Goal: Task Accomplishment & Management: Use online tool/utility

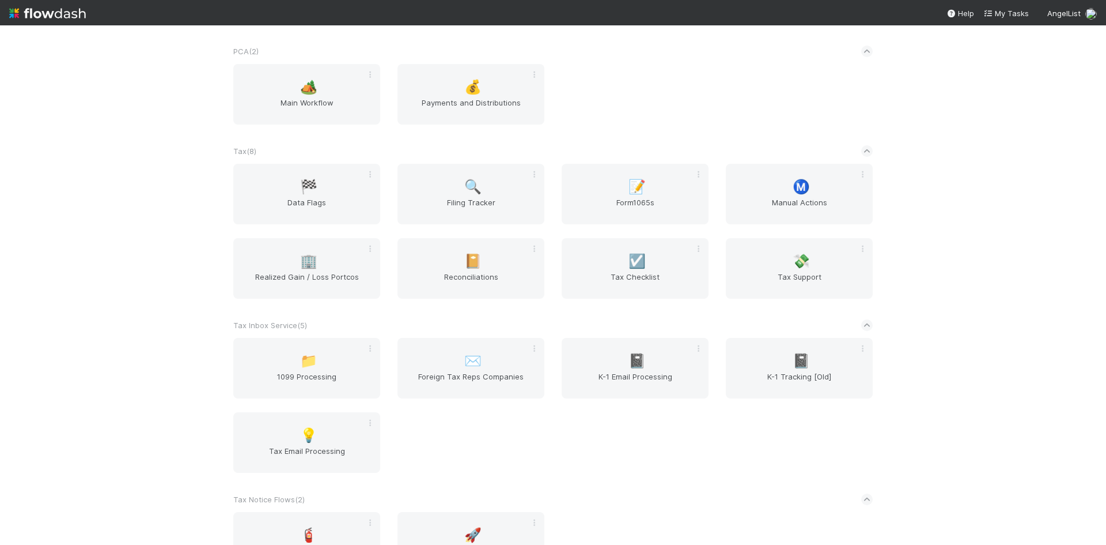
scroll to position [925, 0]
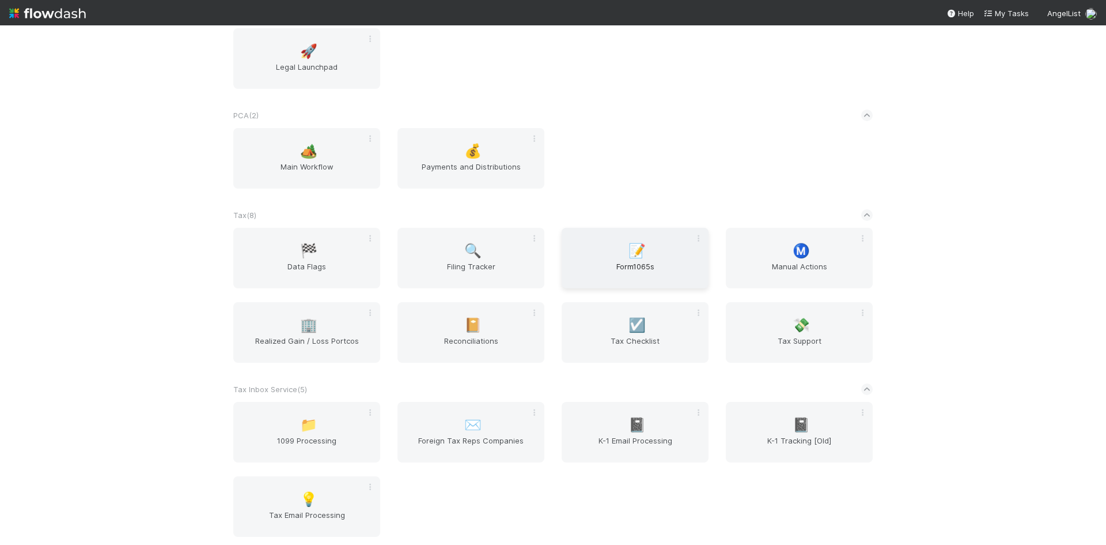
click at [632, 254] on span "📝" at bounding box center [637, 250] width 17 height 15
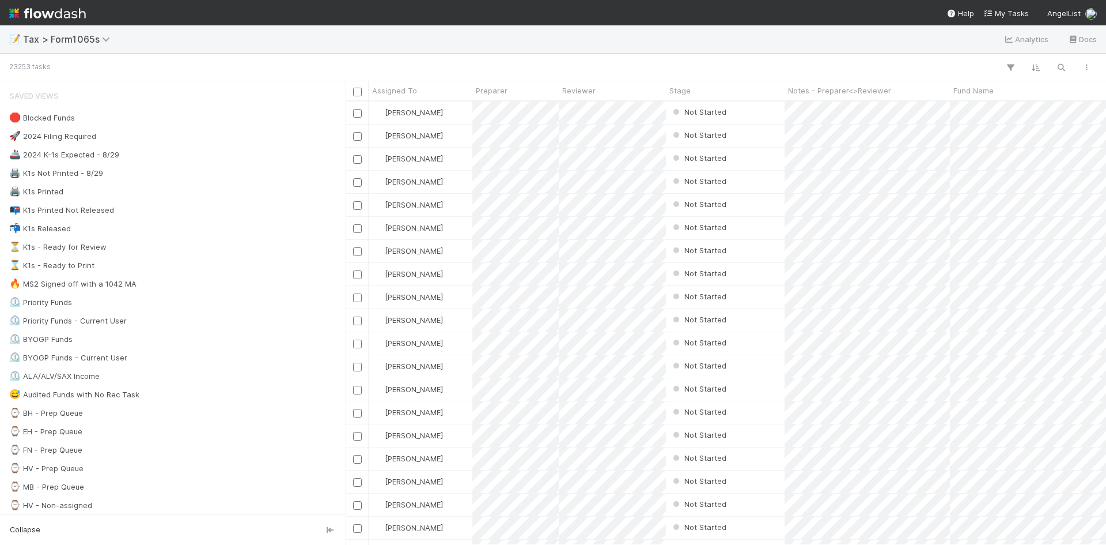
scroll to position [434, 752]
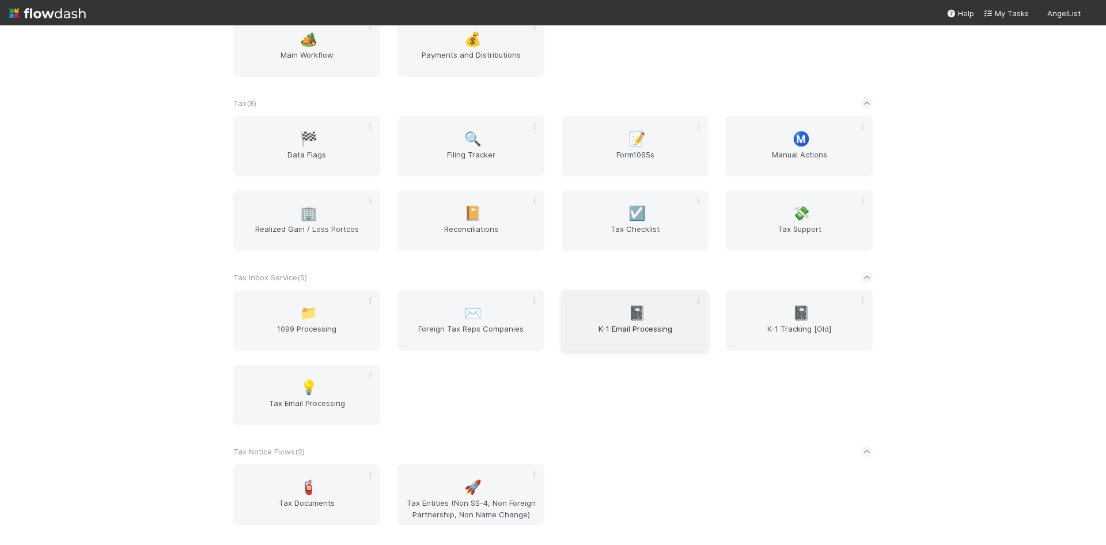
scroll to position [980, 0]
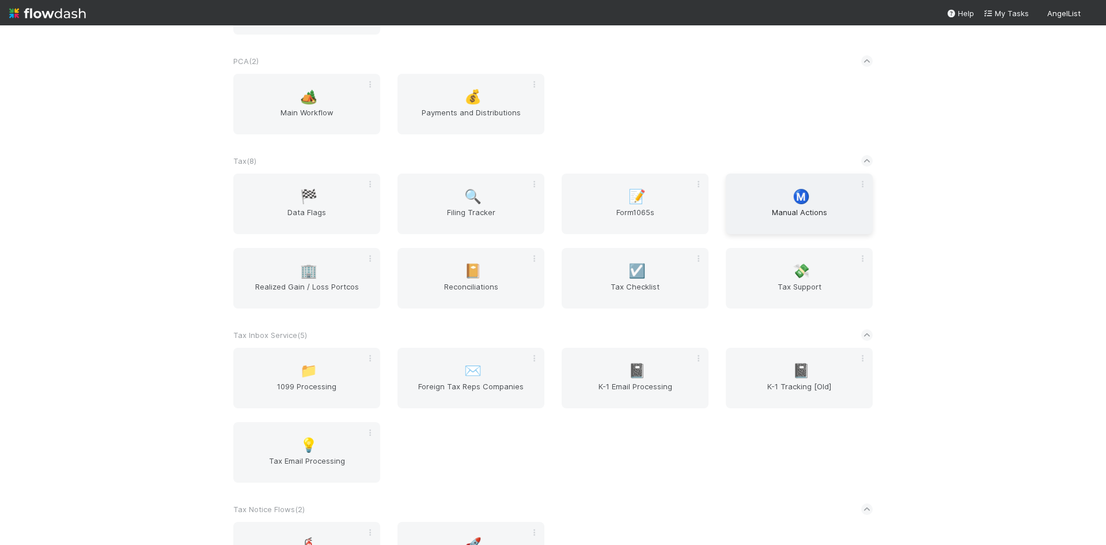
click at [796, 205] on div "Ⓜ️ Manual Actions" at bounding box center [799, 203] width 147 height 61
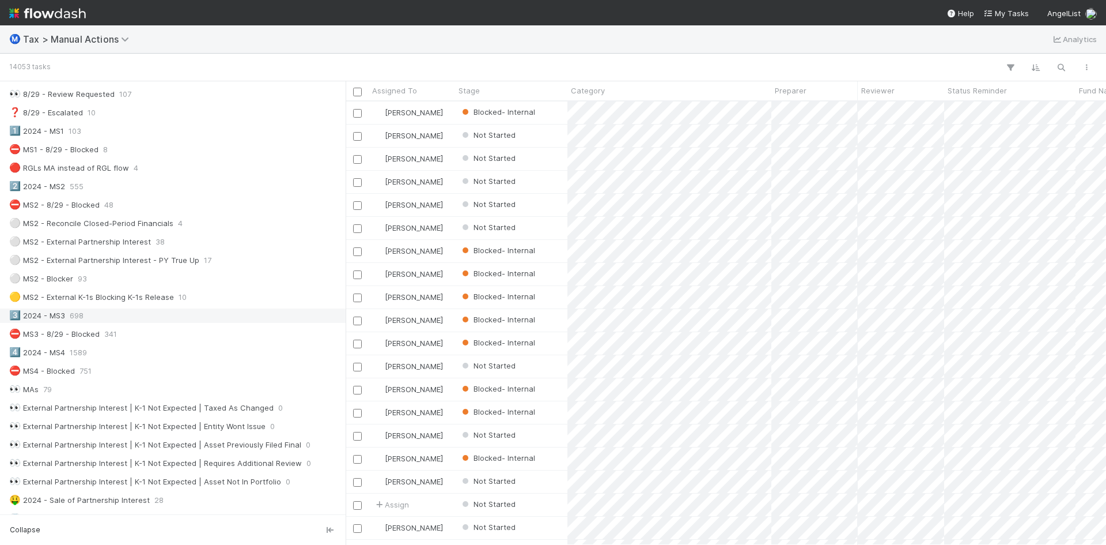
scroll to position [230, 0]
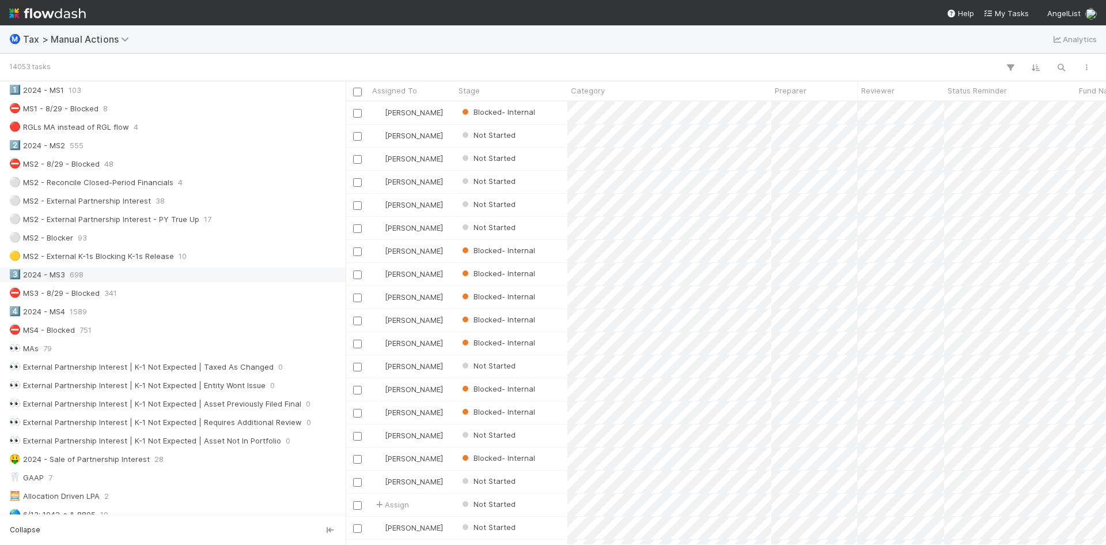
click at [74, 274] on span "698" at bounding box center [77, 274] width 14 height 14
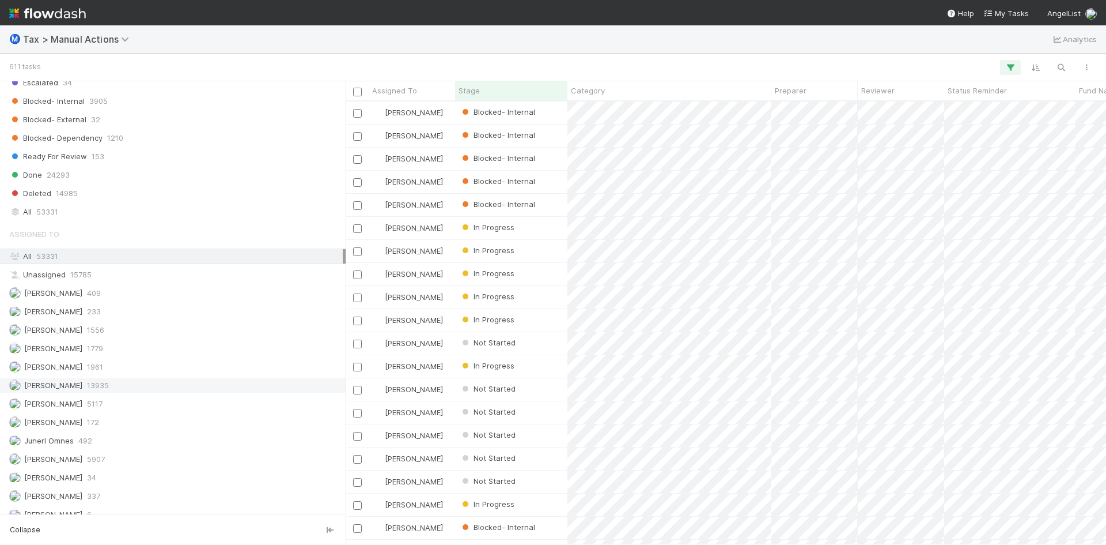
scroll to position [1252, 0]
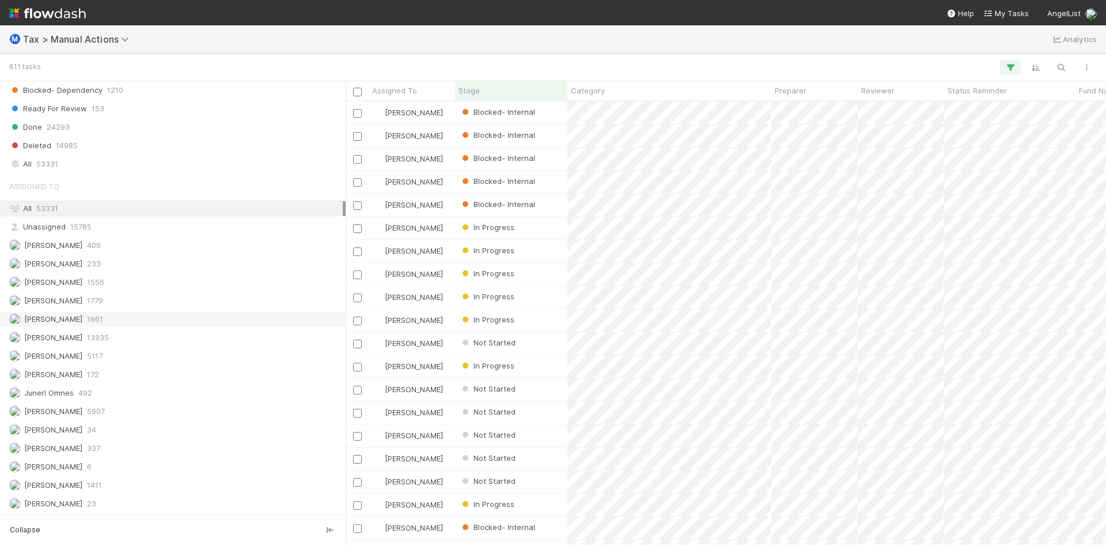
click at [55, 322] on span "[PERSON_NAME]" at bounding box center [53, 318] width 58 height 9
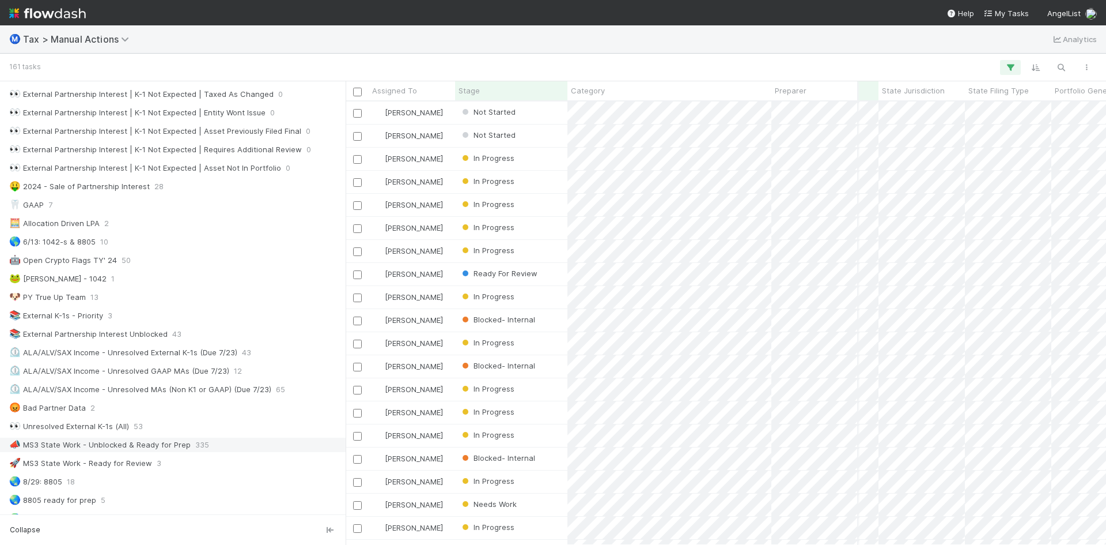
click at [163, 443] on div "📣 MS3 State Work - Unblocked & Ready for Prep" at bounding box center [100, 444] width 182 height 14
click at [912, 92] on div "Fund Name" at bounding box center [975, 91] width 319 height 12
click at [867, 107] on div "Sort A → Z" at bounding box center [882, 112] width 131 height 17
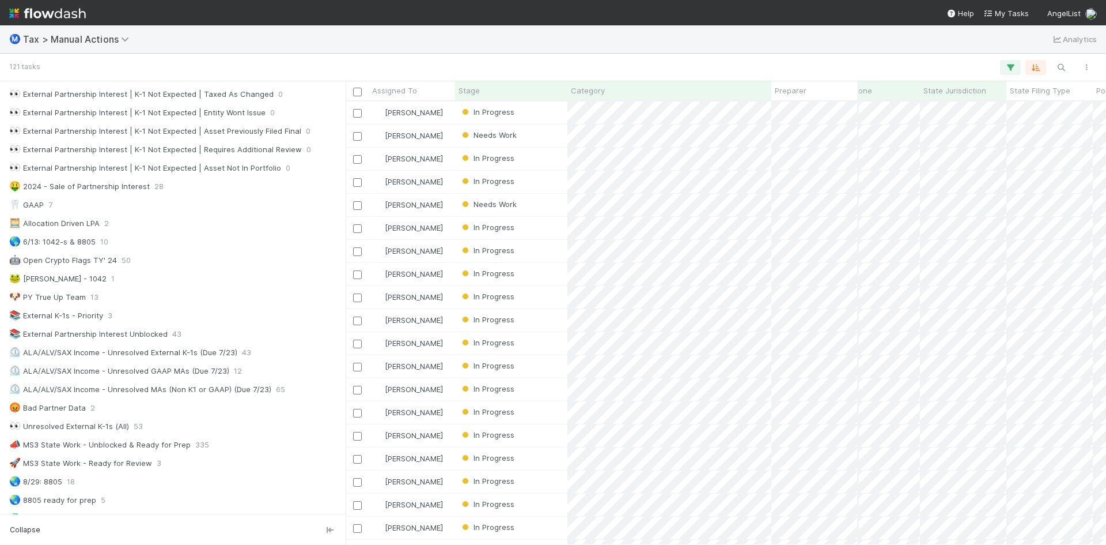
scroll to position [0, 496]
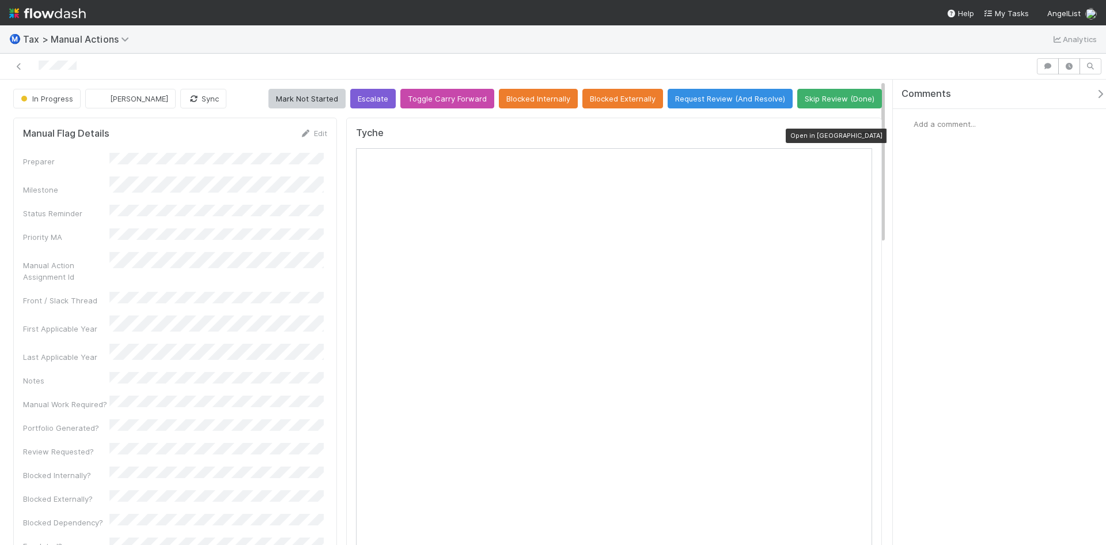
click at [861, 134] on icon at bounding box center [867, 135] width 12 height 7
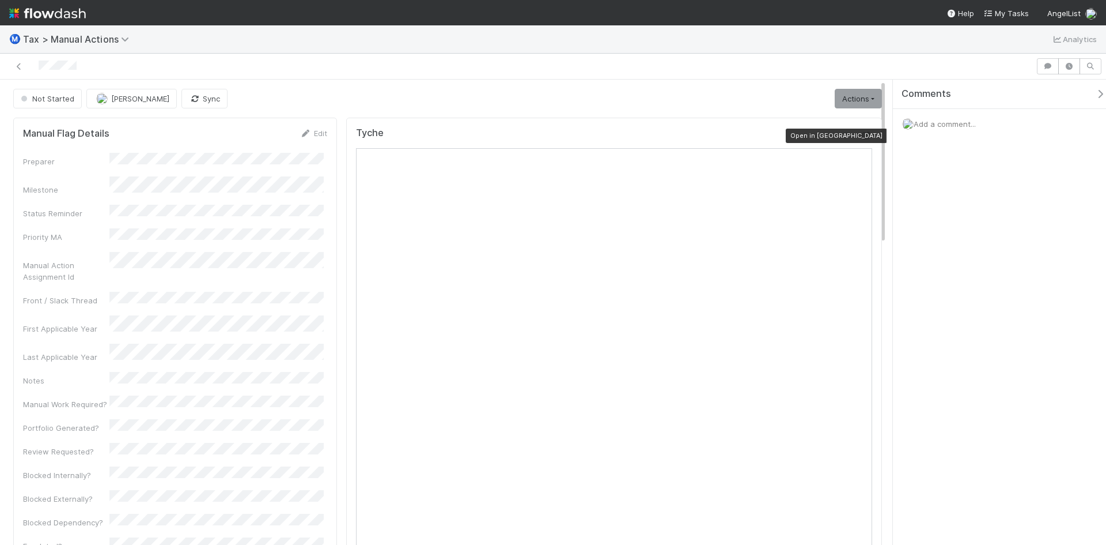
click at [861, 133] on icon at bounding box center [867, 135] width 12 height 7
click at [861, 134] on icon at bounding box center [867, 135] width 12 height 7
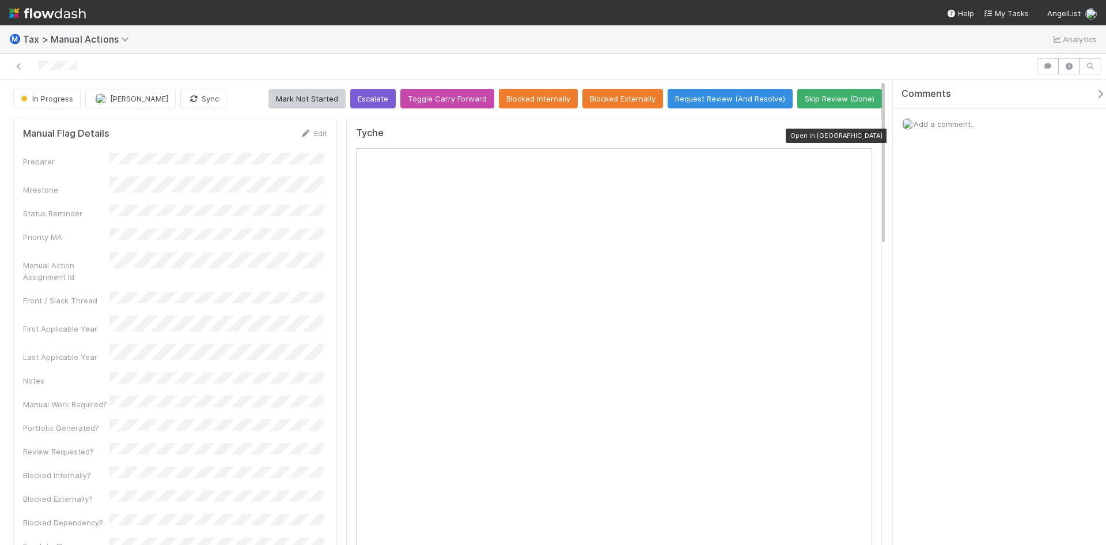
click at [861, 133] on icon at bounding box center [867, 135] width 12 height 7
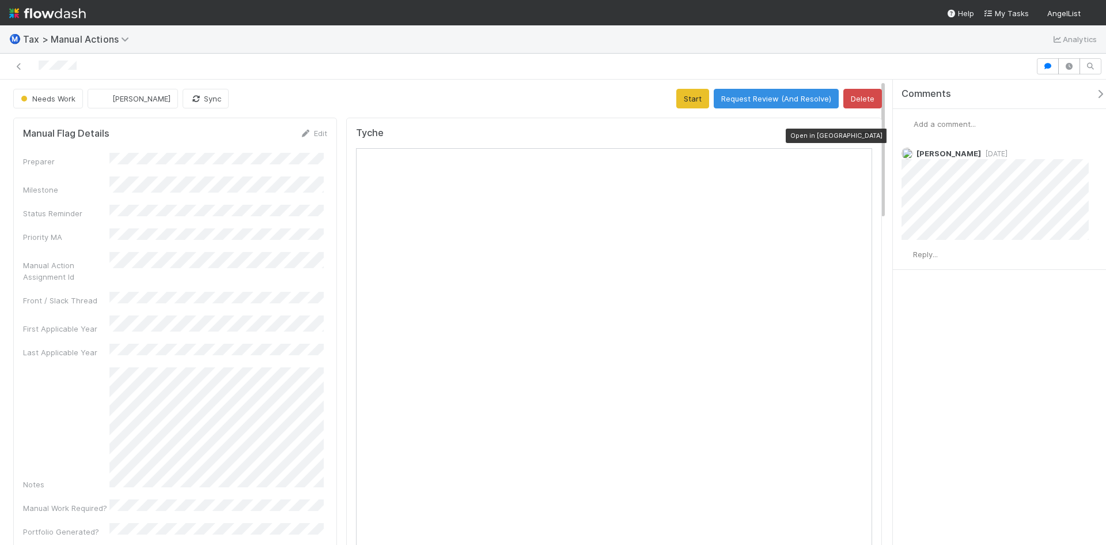
click at [861, 135] on icon at bounding box center [867, 135] width 12 height 7
